Goal: Navigation & Orientation: Go to known website

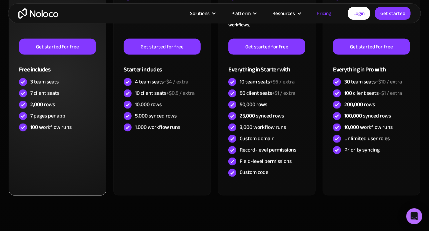
scroll to position [300, 0]
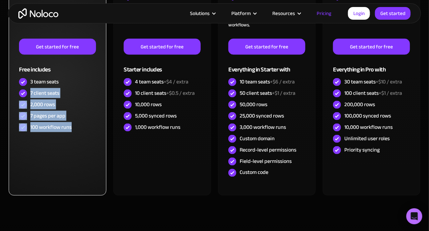
drag, startPoint x: 30, startPoint y: 93, endPoint x: 85, endPoint y: 128, distance: 65.1
click at [85, 128] on div "FREE Free Learn to create your first app and see the benefits in your team ‍ Ge…" at bounding box center [57, 51] width 77 height 163
click at [85, 128] on div "100 workflow runs" at bounding box center [57, 127] width 77 height 11
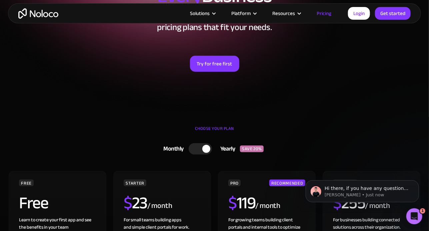
scroll to position [0, 0]
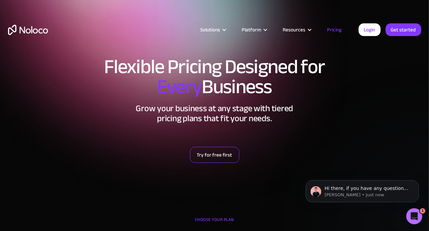
click at [217, 156] on link "Try for free first" at bounding box center [214, 155] width 49 height 16
